Goal: Task Accomplishment & Management: Use online tool/utility

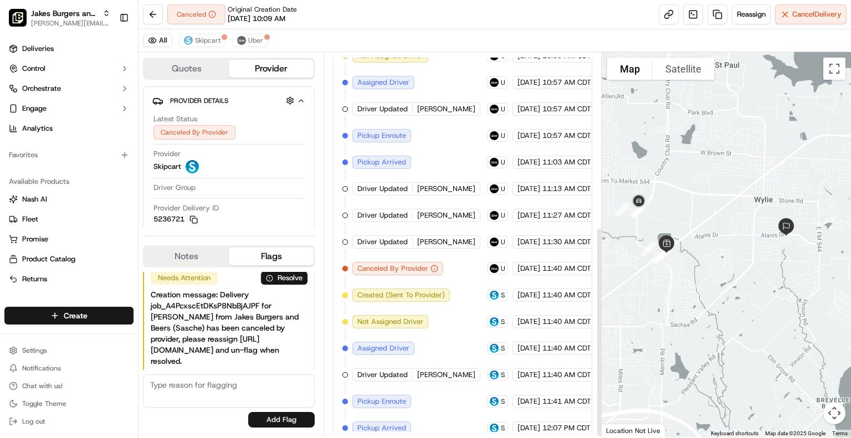
scroll to position [321, 0]
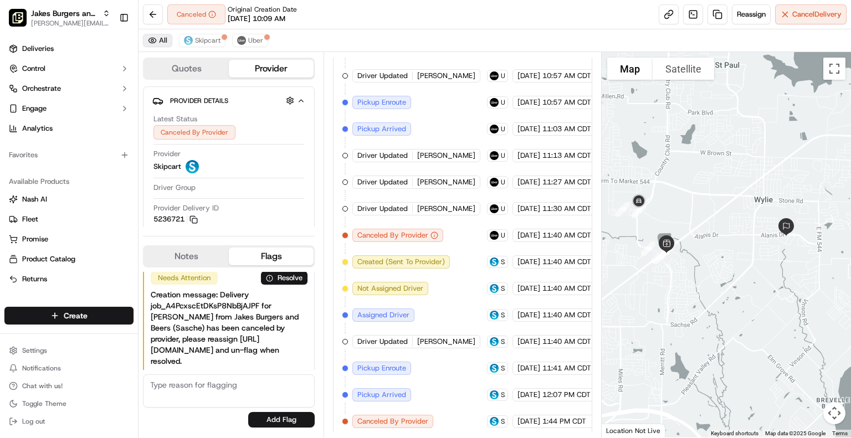
click at [151, 40] on button "All" at bounding box center [157, 40] width 29 height 13
click at [667, 240] on img at bounding box center [666, 244] width 27 height 27
click at [749, 13] on span "Reassign" at bounding box center [751, 14] width 29 height 10
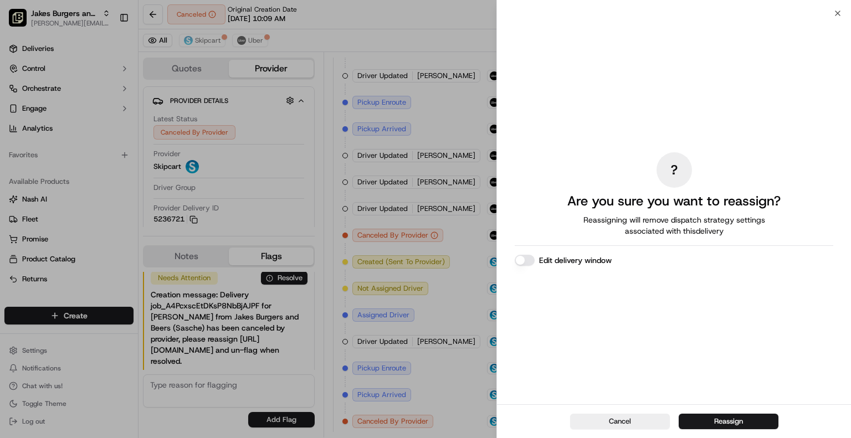
click at [518, 260] on button "Edit delivery window" at bounding box center [525, 260] width 20 height 11
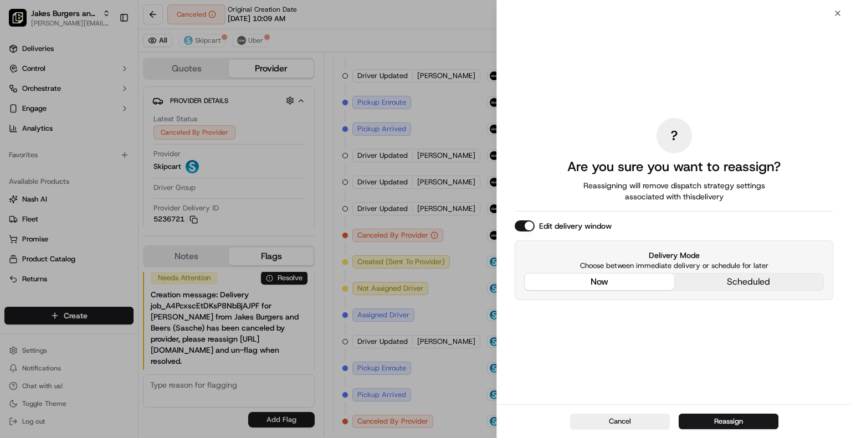
click at [616, 197] on div "? Are you sure you want to reassign? Reassigning will remove dispatch strategy …" at bounding box center [674, 209] width 318 height 387
click at [750, 283] on div "Delivery Mode Choose between immediate delivery or schedule for later now sched…" at bounding box center [674, 270] width 318 height 60
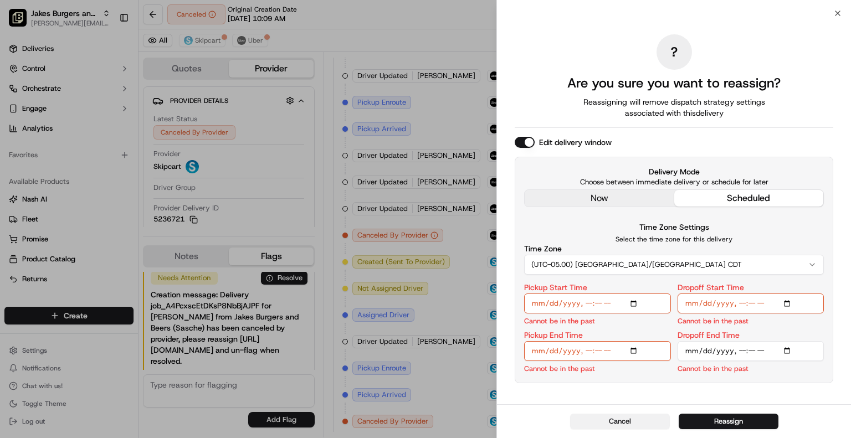
click at [638, 426] on button "Cancel" at bounding box center [620, 422] width 100 height 16
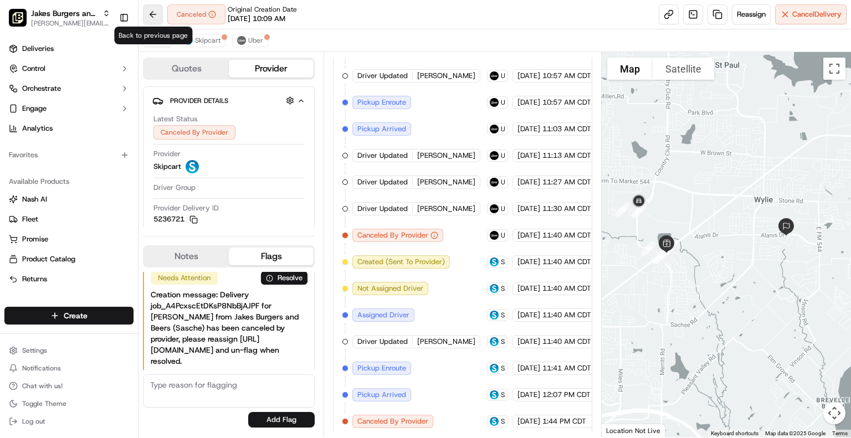
click at [152, 11] on button at bounding box center [153, 14] width 20 height 20
